Goal: Find specific page/section: Find specific page/section

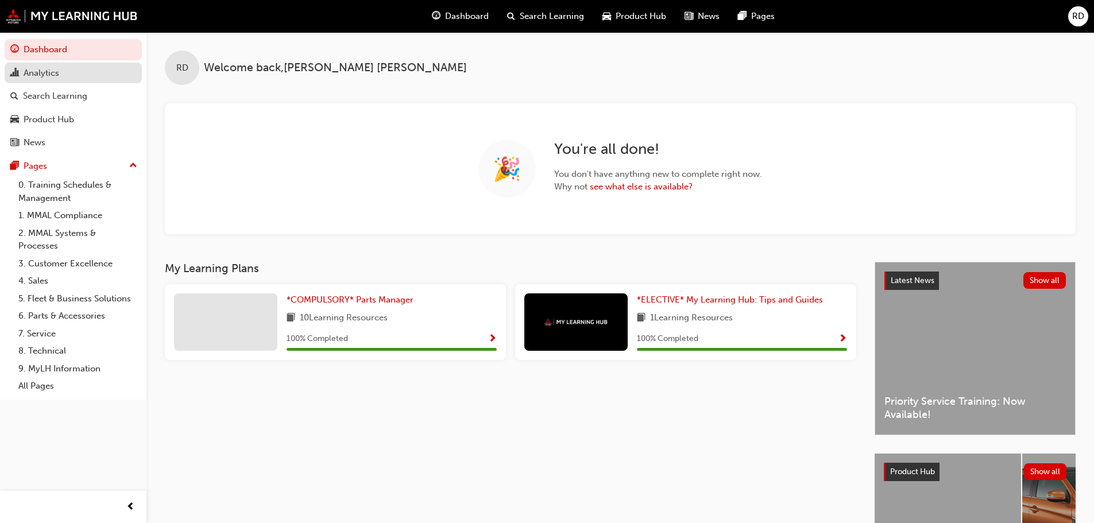
click at [37, 72] on div "Analytics" at bounding box center [42, 73] width 36 height 13
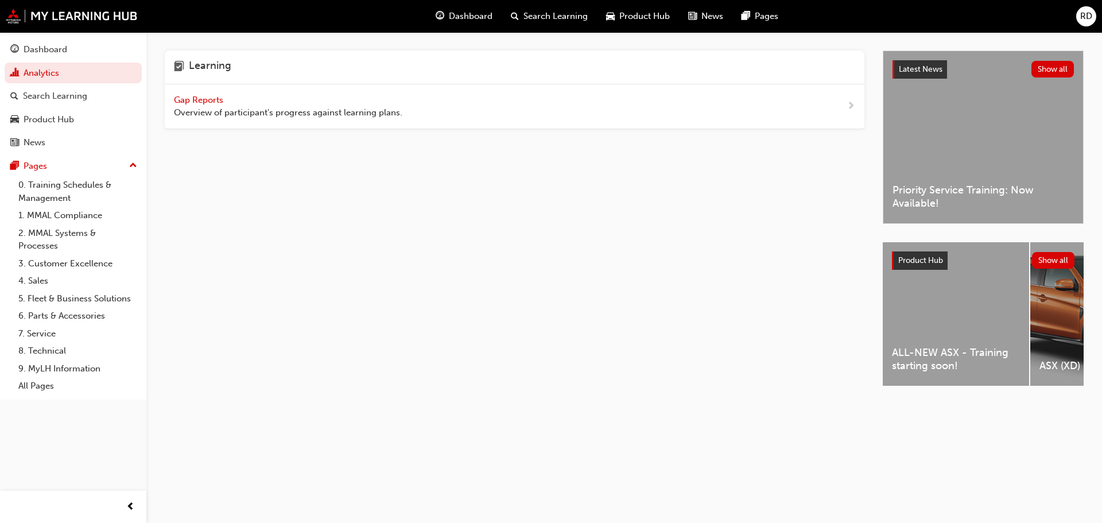
click at [848, 103] on span "next-icon" at bounding box center [851, 106] width 9 height 14
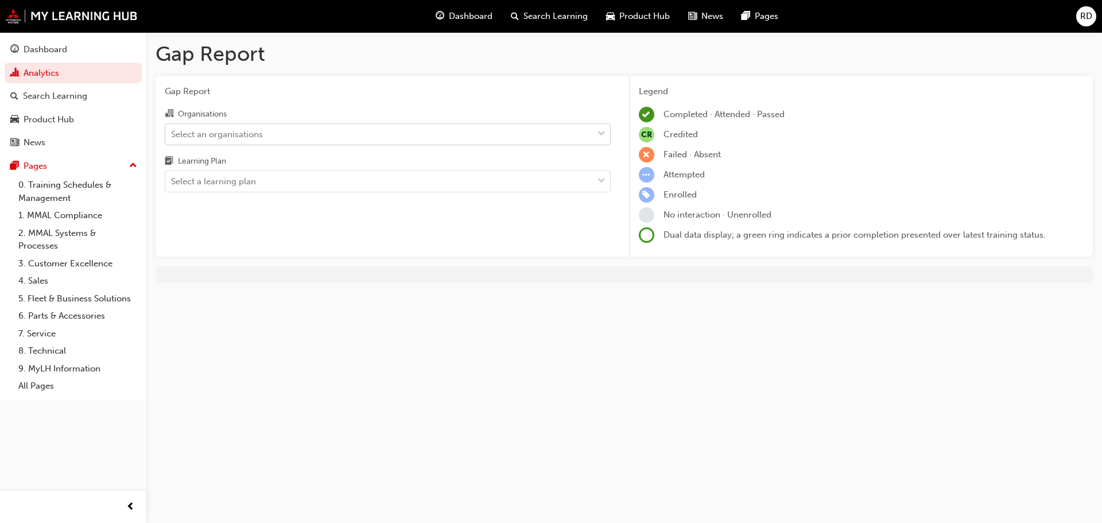
click at [593, 129] on div at bounding box center [601, 134] width 17 height 21
click at [172, 129] on input "Organisations Select an organisations" at bounding box center [171, 134] width 1 height 10
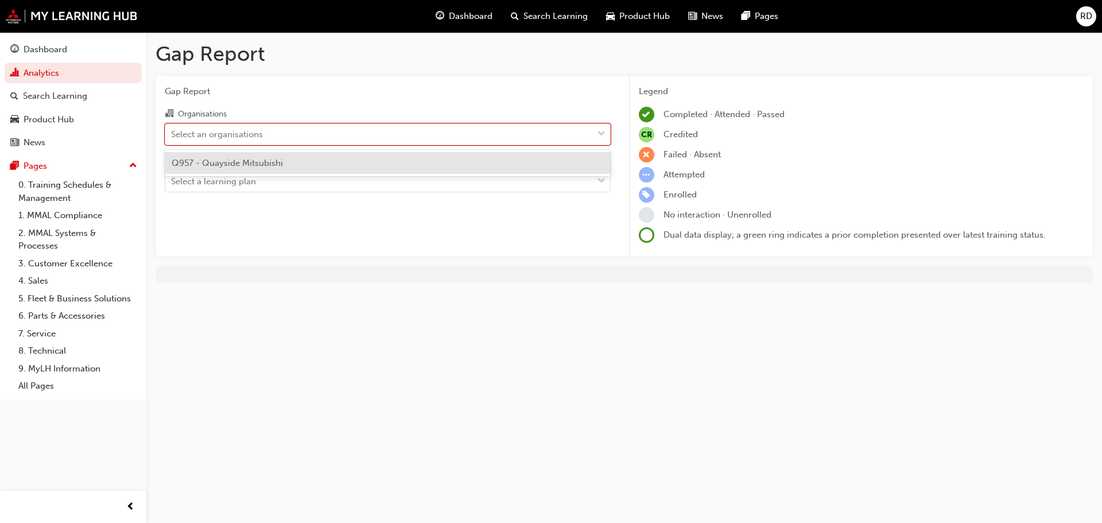
click at [243, 165] on span "Q957 - Quayside Mitsubishi" at bounding box center [227, 163] width 111 height 10
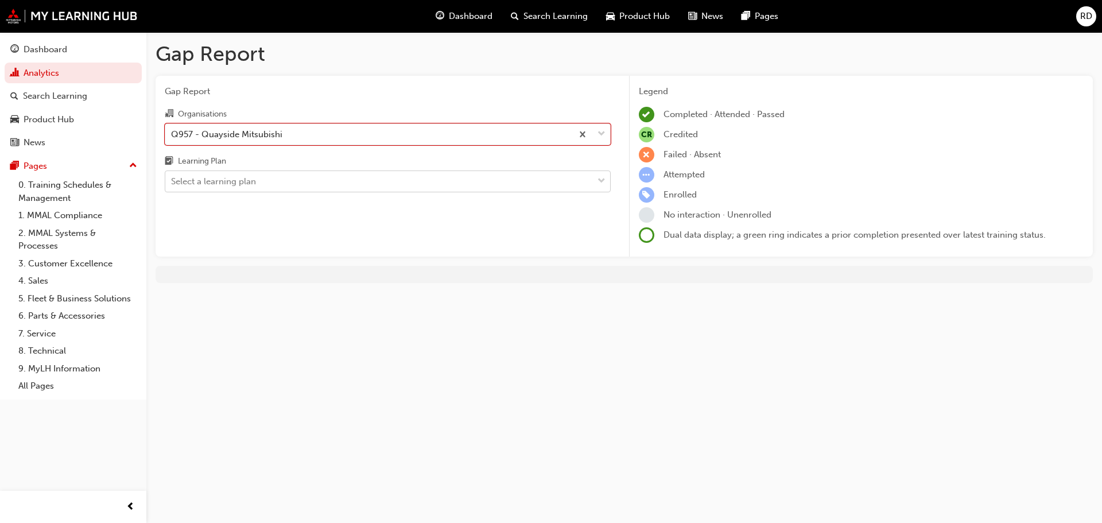
click at [599, 180] on span "down-icon" at bounding box center [602, 181] width 8 height 15
click at [172, 180] on input "Learning Plan Select a learning plan" at bounding box center [171, 181] width 1 height 10
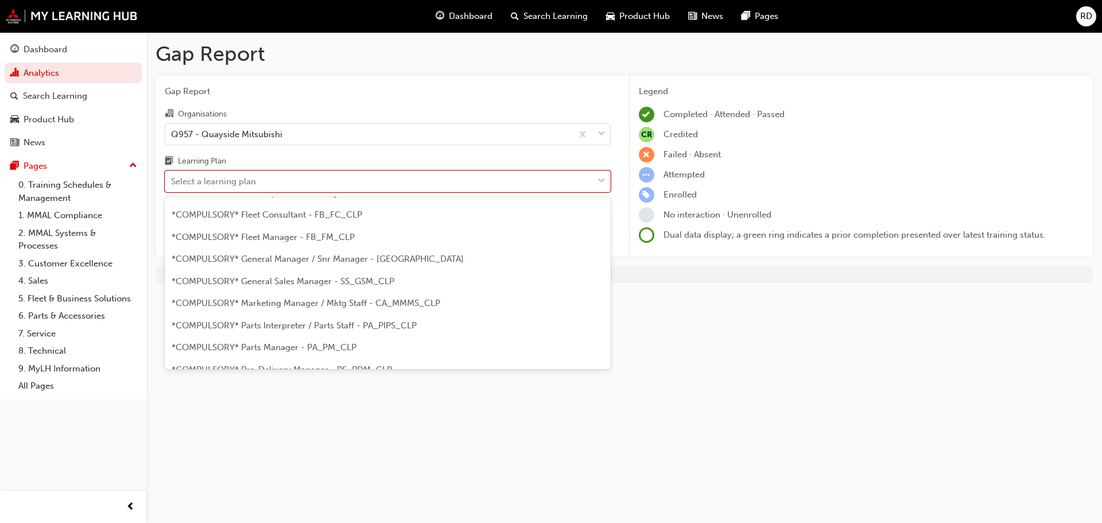
scroll to position [136, 0]
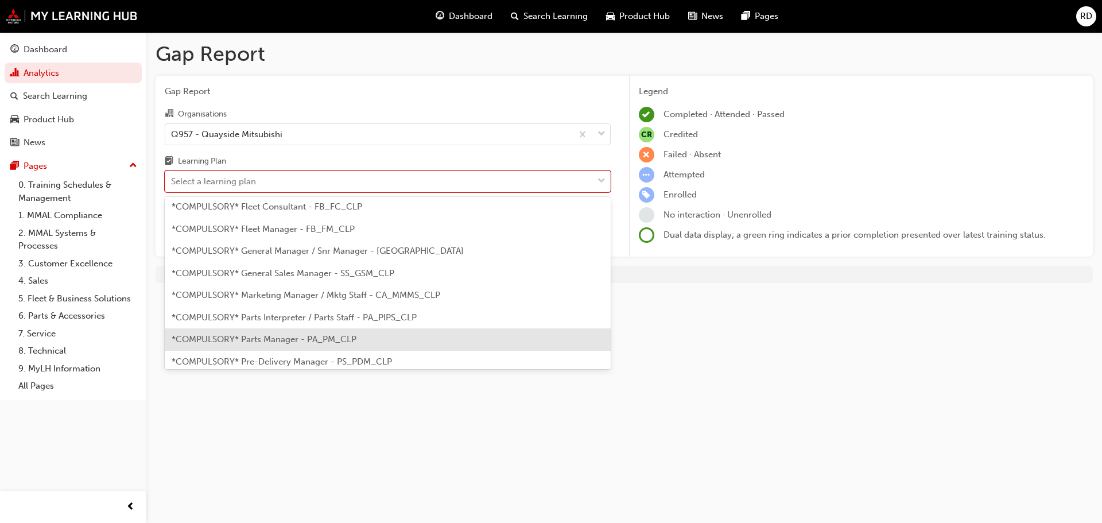
click at [280, 337] on span "*COMPULSORY* Parts Manager - PA_PM_CLP" at bounding box center [264, 339] width 185 height 10
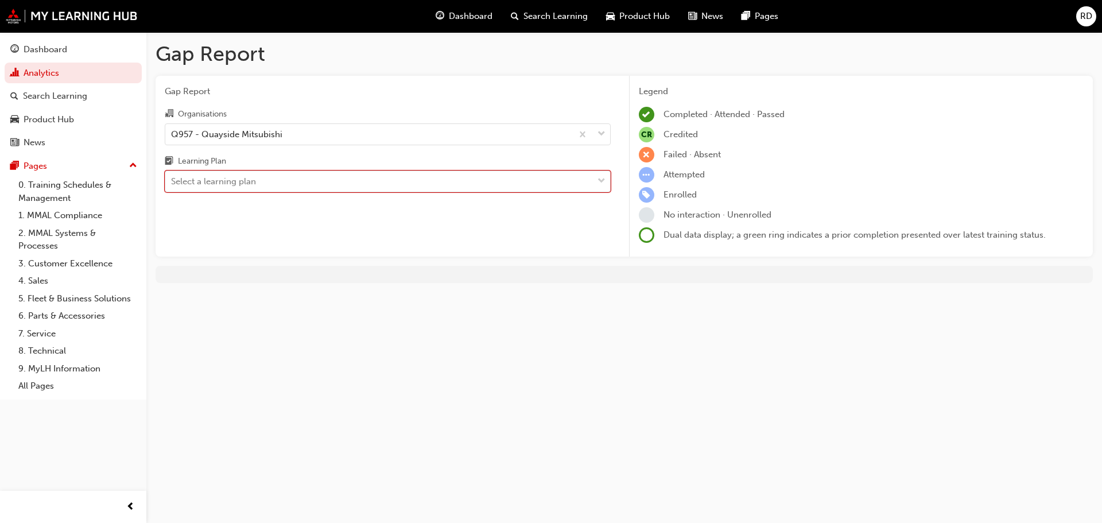
click at [599, 179] on span "down-icon" at bounding box center [602, 181] width 8 height 15
click at [172, 179] on input "Learning Plan option *COMPULSORY* Parts Manager - PA_PM_CLP, selected. 0 result…" at bounding box center [171, 181] width 1 height 10
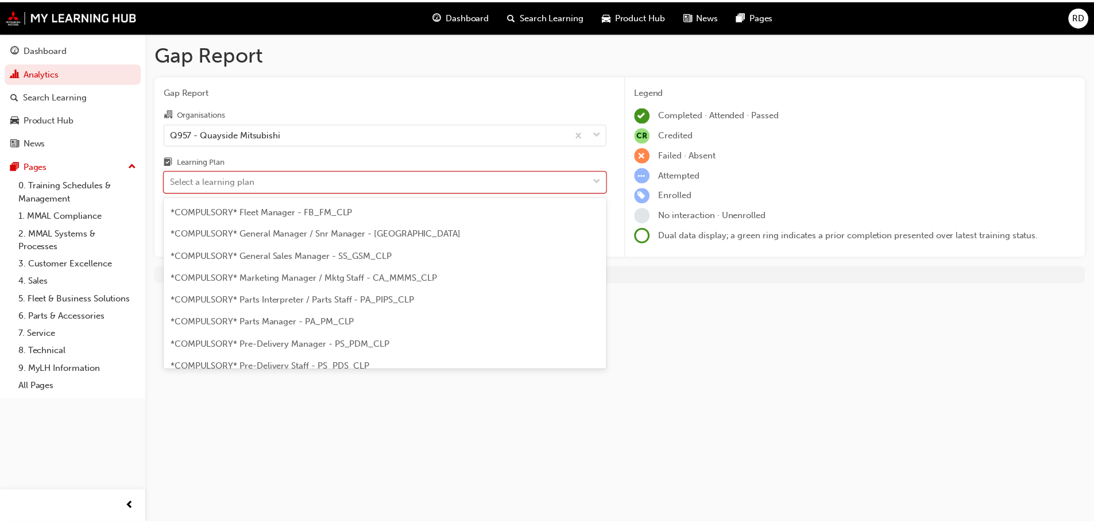
scroll to position [158, 0]
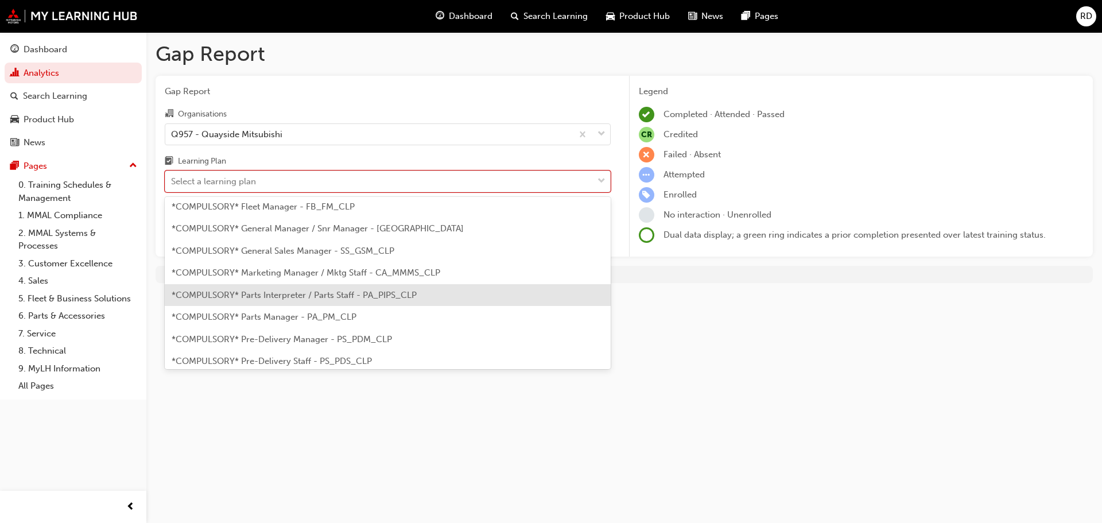
click at [293, 301] on div "*COMPULSORY* Parts Interpreter / Parts Staff - PA_PIPS_CLP" at bounding box center [388, 295] width 446 height 22
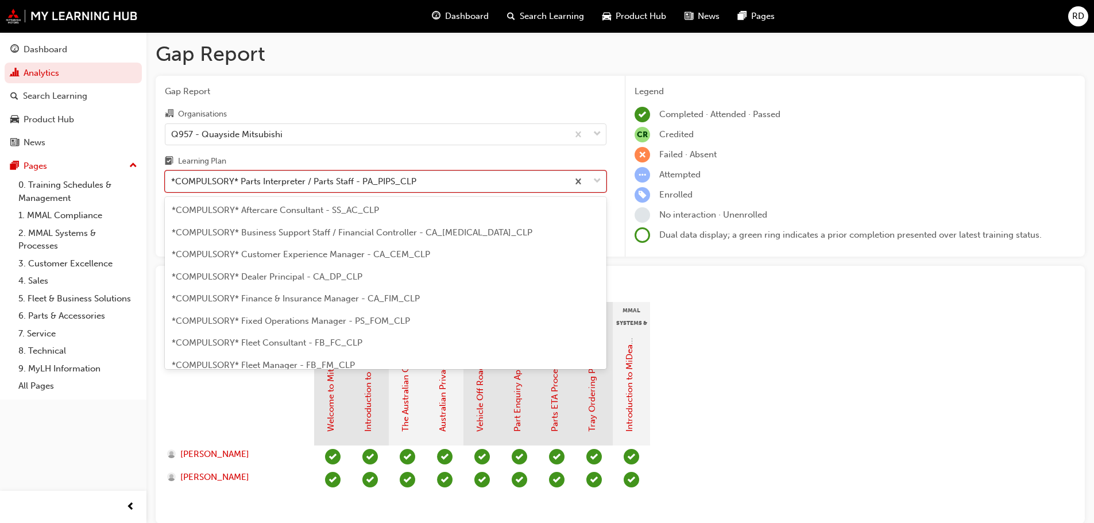
click at [599, 179] on span "down-icon" at bounding box center [597, 181] width 8 height 15
click at [172, 179] on input "Learning Plan option *COMPULSORY* Parts Interpreter / Parts Staff - PA_PIPS_CLP…" at bounding box center [171, 181] width 1 height 10
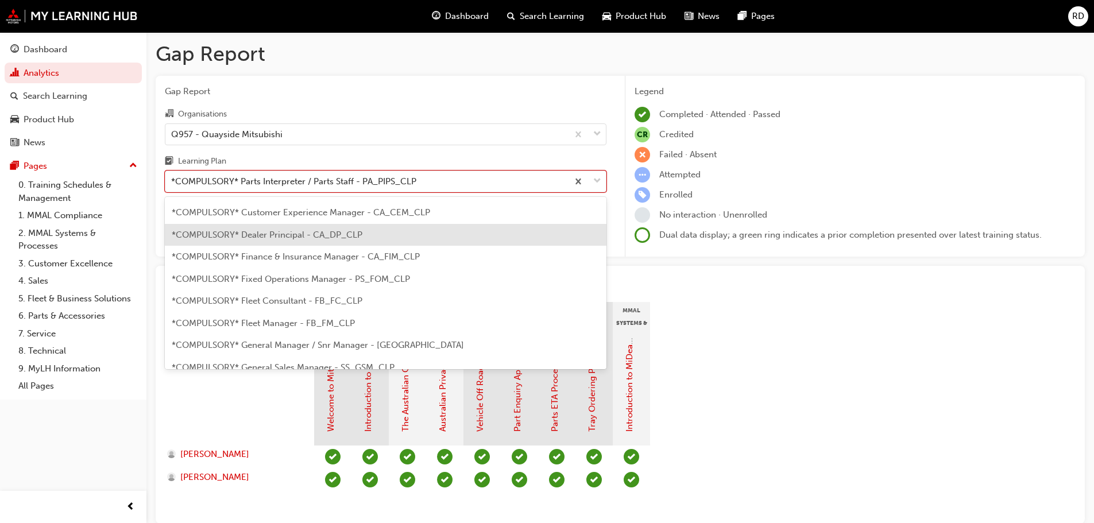
click at [279, 232] on span "*COMPULSORY* Dealer Principal - CA_DP_CLP" at bounding box center [267, 235] width 191 height 10
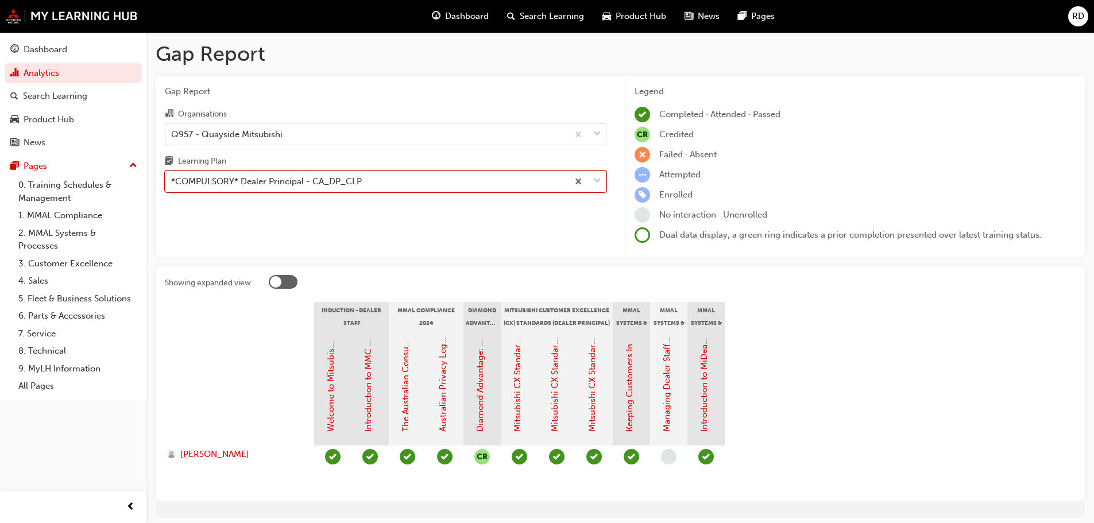
click at [595, 181] on span "down-icon" at bounding box center [597, 181] width 8 height 15
click at [172, 181] on input "Learning Plan option *COMPULSORY* Dealer Principal - CA_DP_CLP, selected. 0 res…" at bounding box center [171, 181] width 1 height 10
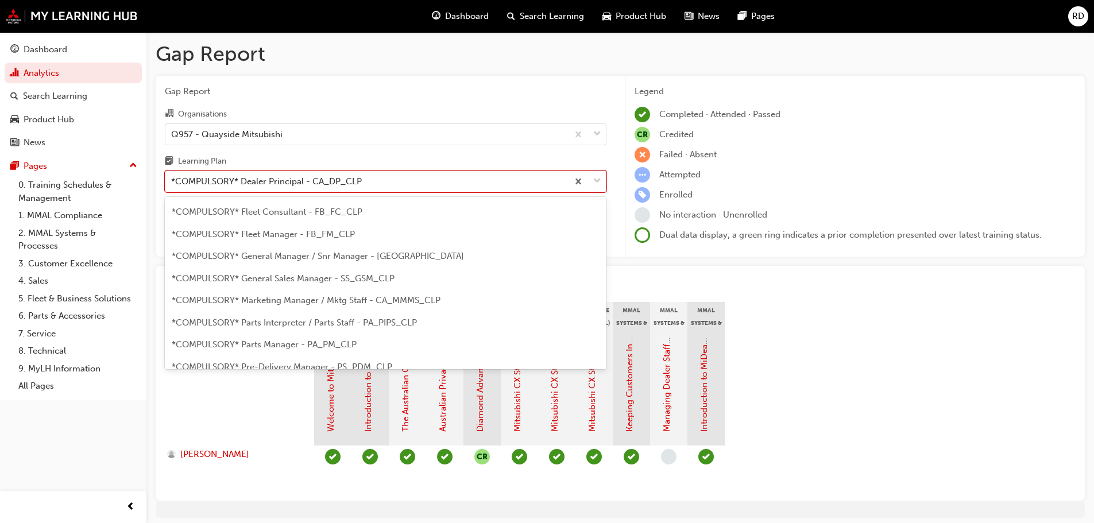
scroll to position [139, 0]
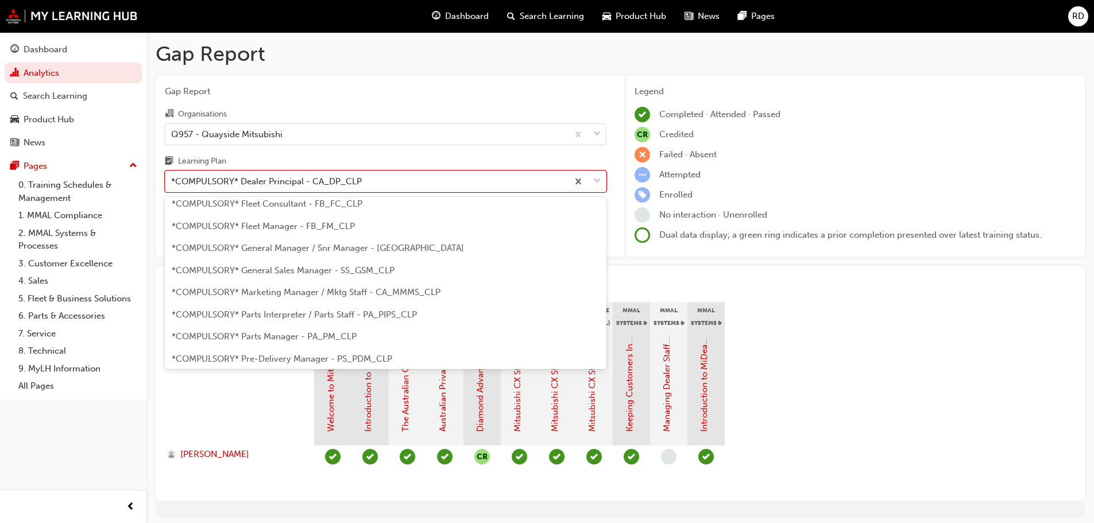
click at [302, 270] on span "*COMPULSORY* General Sales Manager - SS_GSM_CLP" at bounding box center [283, 270] width 223 height 10
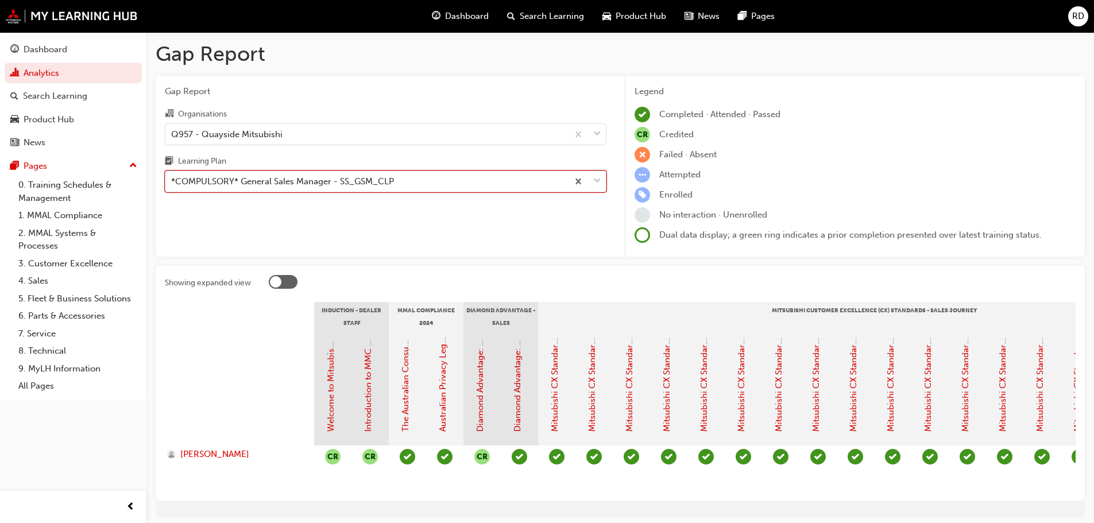
click at [596, 180] on span "down-icon" at bounding box center [597, 181] width 8 height 15
click at [172, 180] on input "Learning Plan option *COMPULSORY* General Sales Manager - SS_GSM_CLP, selected.…" at bounding box center [171, 181] width 1 height 10
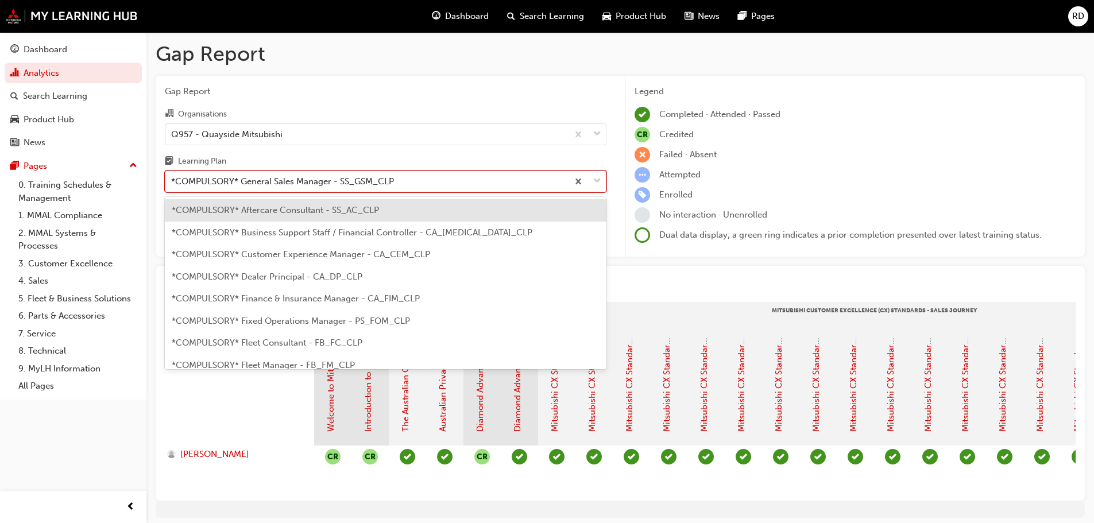
scroll to position [59, 0]
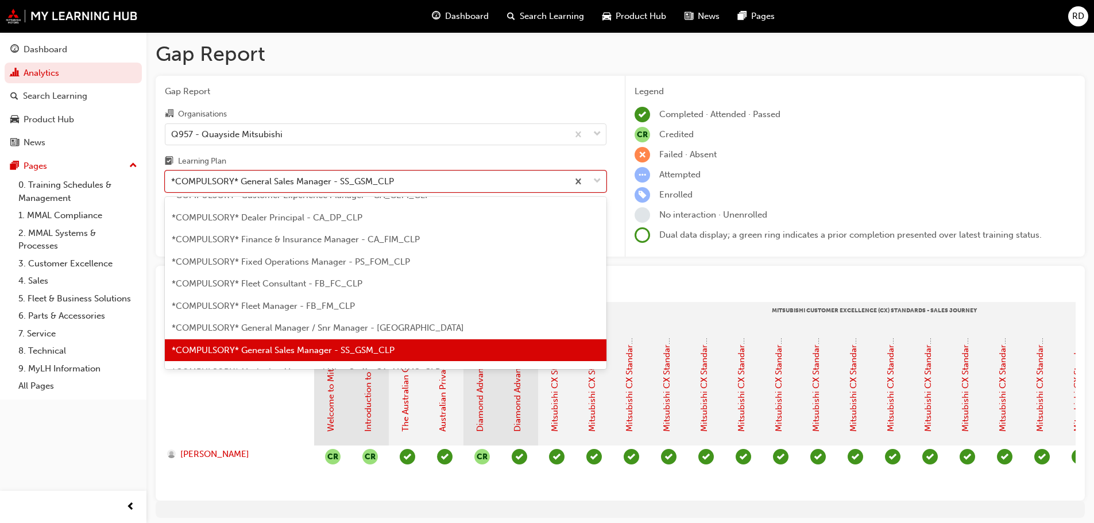
click at [355, 331] on span "*COMPULSORY* General Manager / Snr Manager - [GEOGRAPHIC_DATA]" at bounding box center [318, 328] width 292 height 10
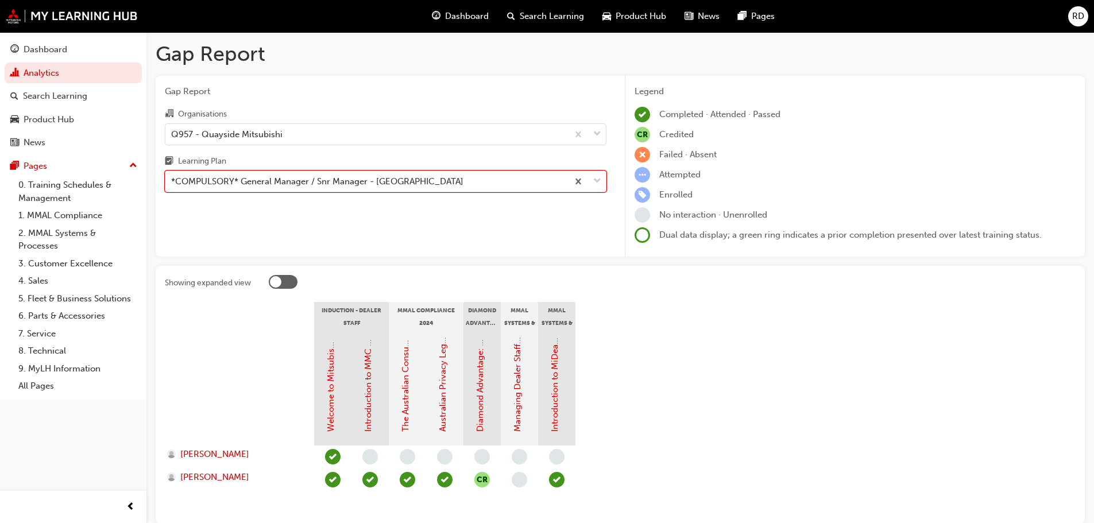
click at [597, 179] on span "down-icon" at bounding box center [597, 181] width 8 height 15
click at [172, 179] on input "Learning Plan option *COMPULSORY* General Manager / Snr Manager - [GEOGRAPHIC_D…" at bounding box center [171, 181] width 1 height 10
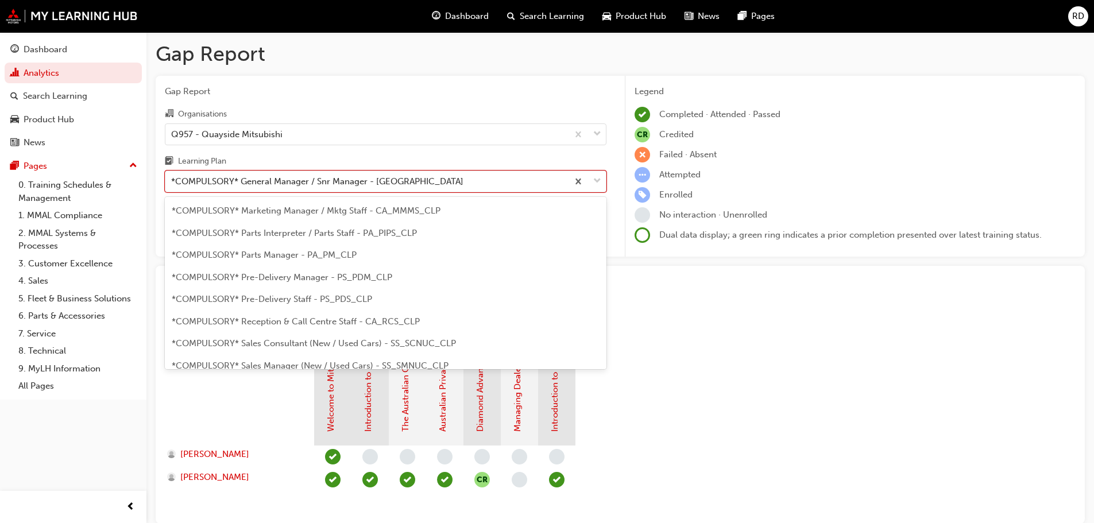
scroll to position [243, 0]
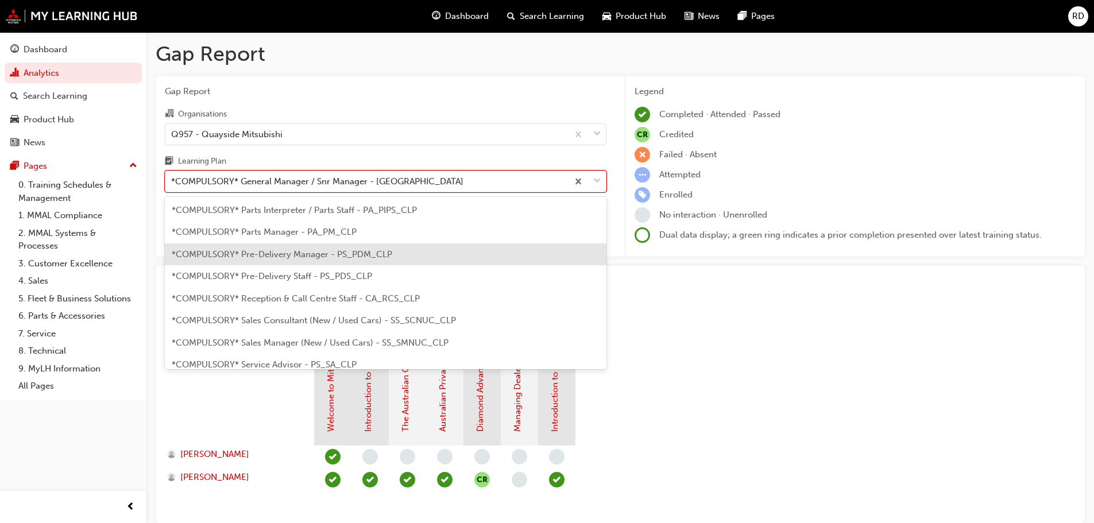
click at [321, 258] on span "*COMPULSORY* Pre-Delivery Manager - PS_PDM_CLP" at bounding box center [282, 254] width 220 height 10
